Goal: Transaction & Acquisition: Purchase product/service

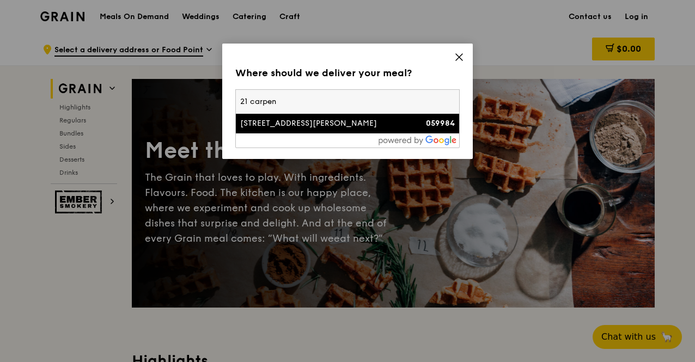
type input "21 carpen"
click at [328, 126] on div "21 Carpenter Street" at bounding box center [320, 123] width 161 height 11
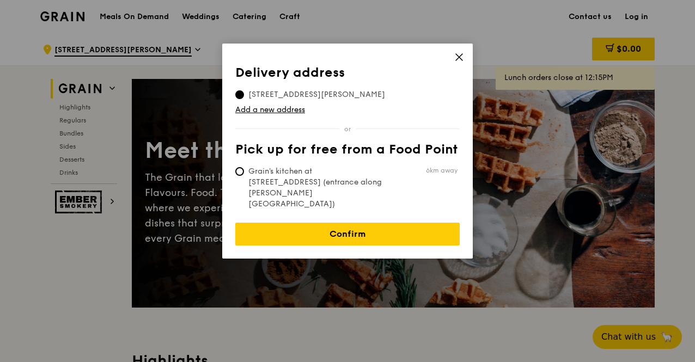
click at [281, 176] on span "Grain's kitchen at 5 Burn Road #05-01 (entrance along Harrison Road)" at bounding box center [316, 188] width 162 height 44
click at [244, 176] on input "Grain's kitchen at 5 Burn Road #05-01 (entrance along Harrison Road) 6km away" at bounding box center [239, 171] width 9 height 9
radio input "true"
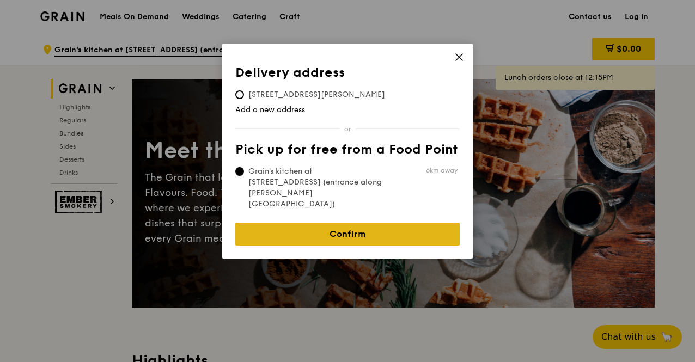
click at [322, 223] on link "Confirm" at bounding box center [347, 234] width 224 height 23
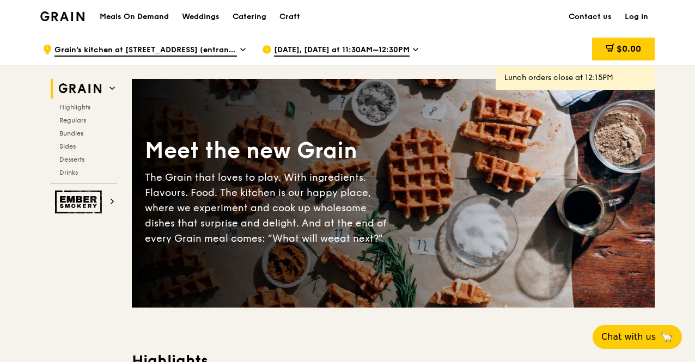
click at [413, 47] on icon at bounding box center [415, 50] width 5 height 10
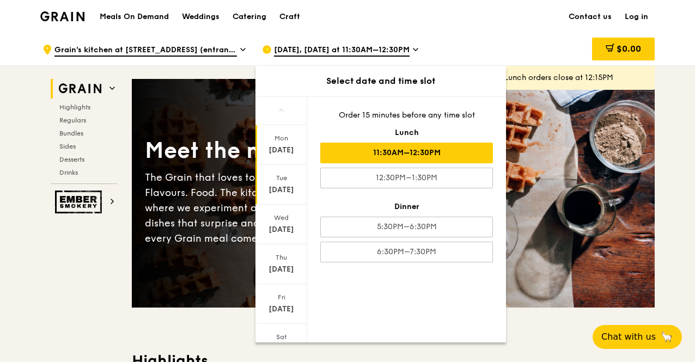
drag, startPoint x: 373, startPoint y: 179, endPoint x: 270, endPoint y: 172, distance: 102.7
click at [270, 172] on div "Mon Sep 8 Tue Sep 9 Wed Sep 10 Thu Sep 11 Fri Sep 12 Sat Sep 13 Sun Sep 14 Orde…" at bounding box center [380, 219] width 251 height 246
click at [274, 176] on div "Tue" at bounding box center [281, 178] width 48 height 9
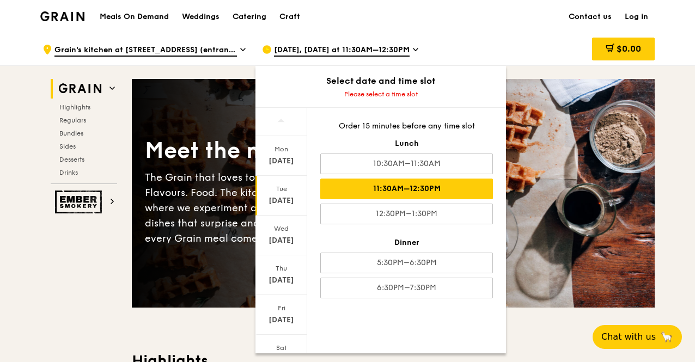
click at [429, 179] on div "11:30AM–12:30PM" at bounding box center [406, 189] width 173 height 21
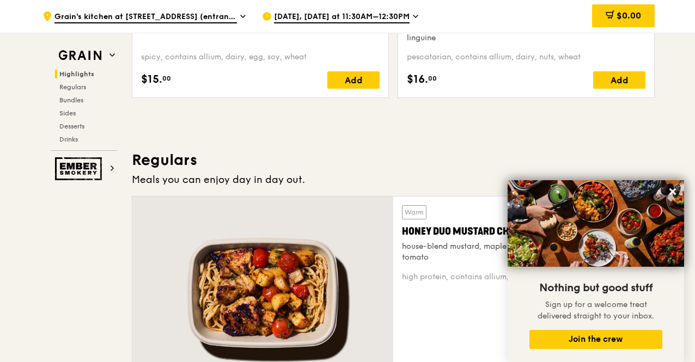
scroll to position [611, 0]
